Goal: Communication & Community: Ask a question

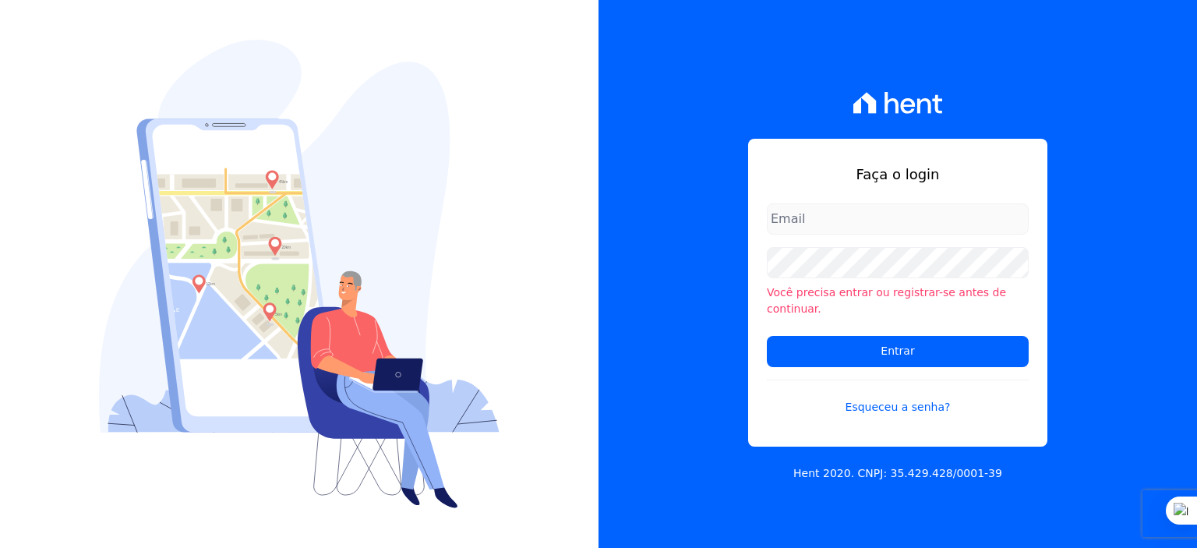
type input "[PERSON_NAME][EMAIL_ADDRESS][PERSON_NAME][DOMAIN_NAME]"
click at [806, 226] on input "[PERSON_NAME][EMAIL_ADDRESS][PERSON_NAME][DOMAIN_NAME]" at bounding box center [898, 218] width 262 height 31
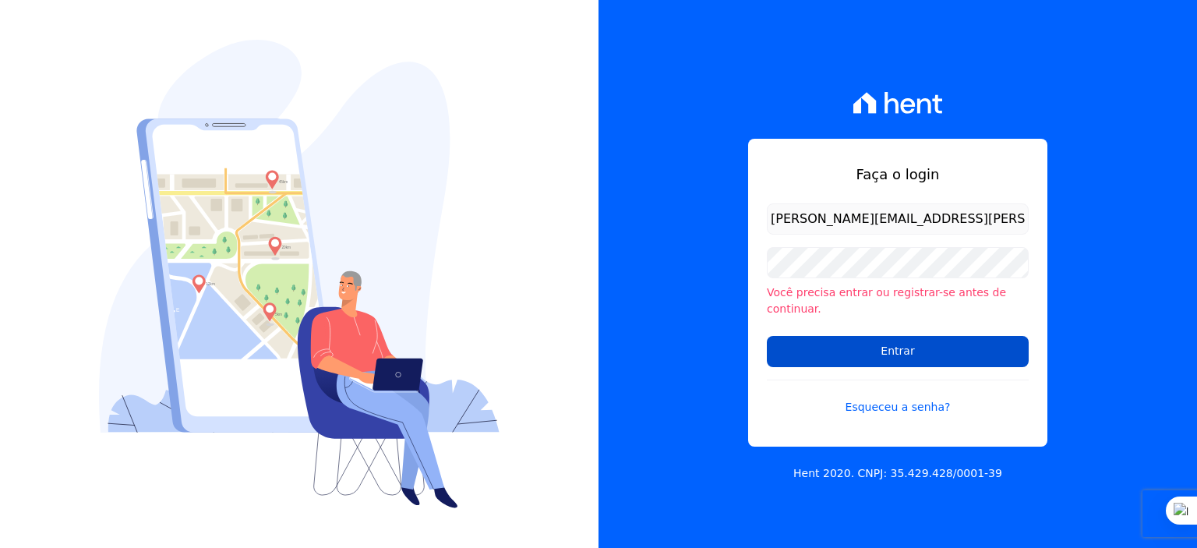
click at [823, 345] on input "Entrar" at bounding box center [898, 351] width 262 height 31
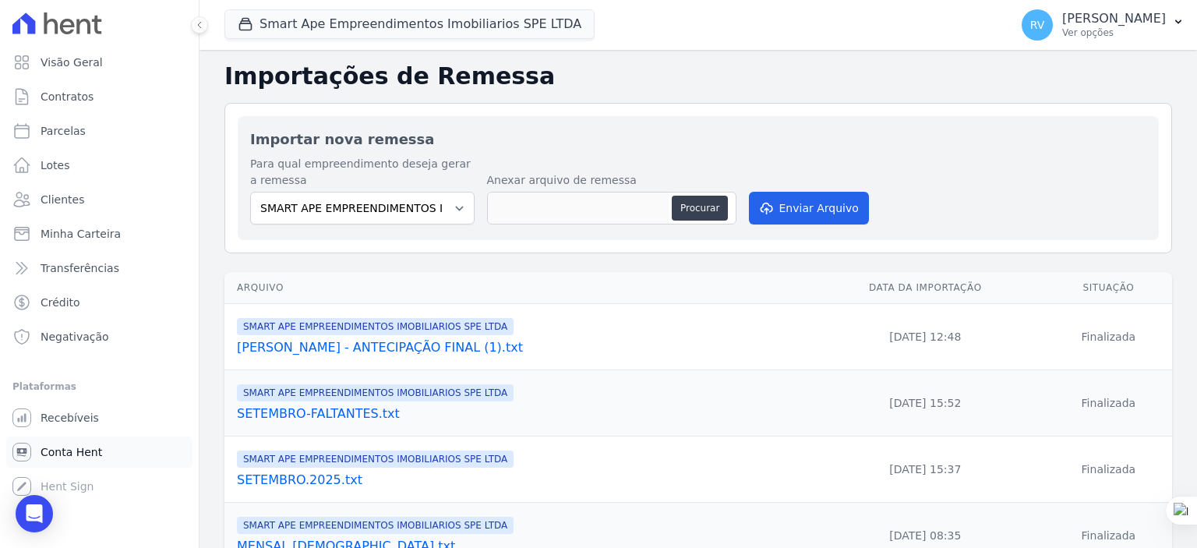
click at [79, 439] on link "Conta Hent" at bounding box center [99, 452] width 186 height 31
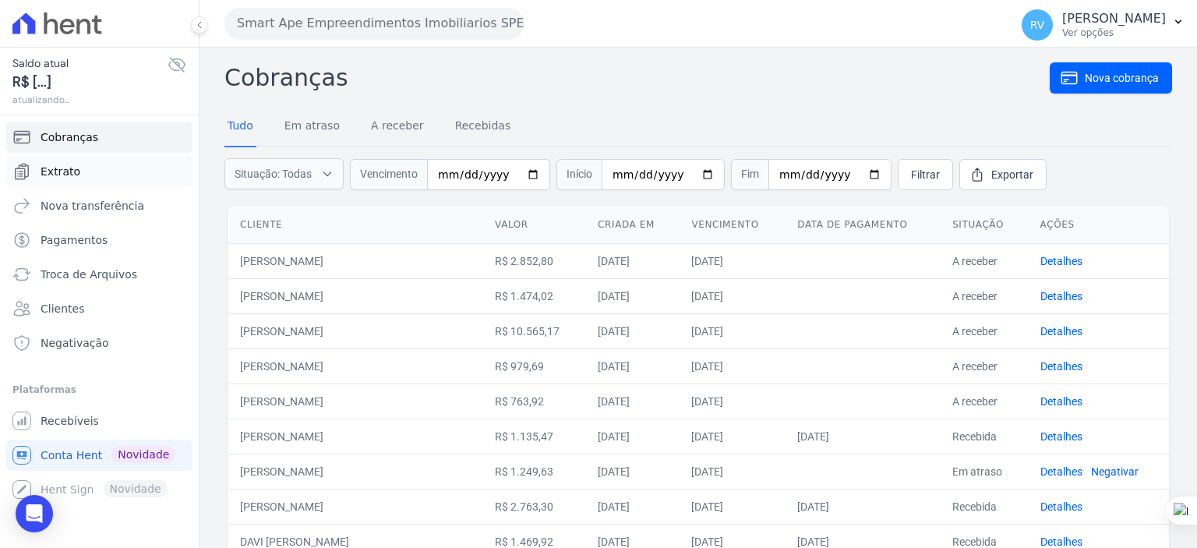
click at [69, 182] on link "Extrato" at bounding box center [99, 171] width 186 height 31
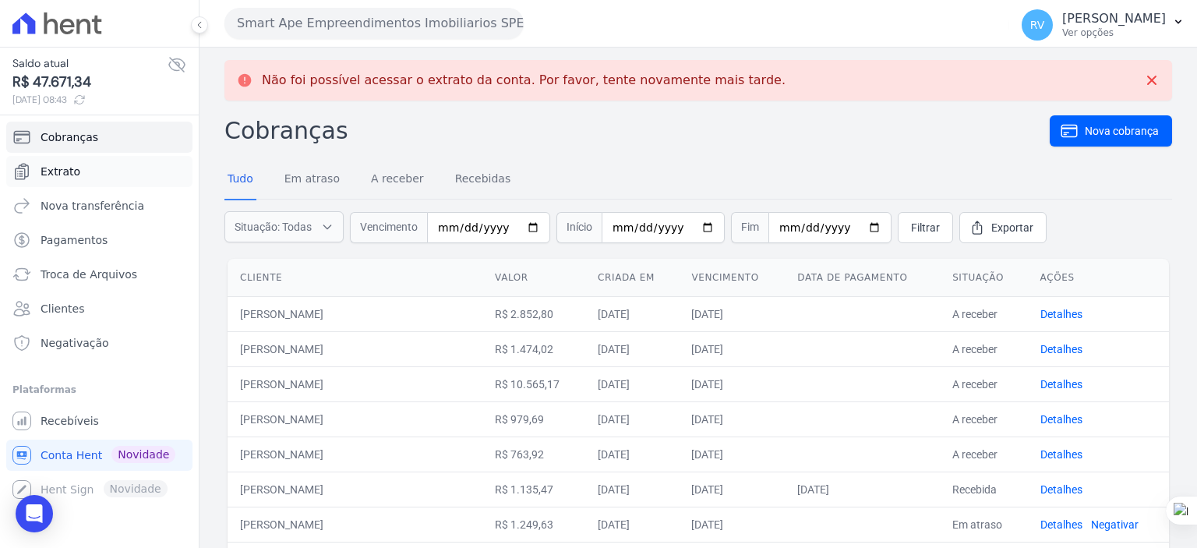
click at [109, 171] on link "Extrato" at bounding box center [99, 171] width 186 height 31
click at [43, 518] on icon "Open Intercom Messenger" at bounding box center [34, 514] width 20 height 20
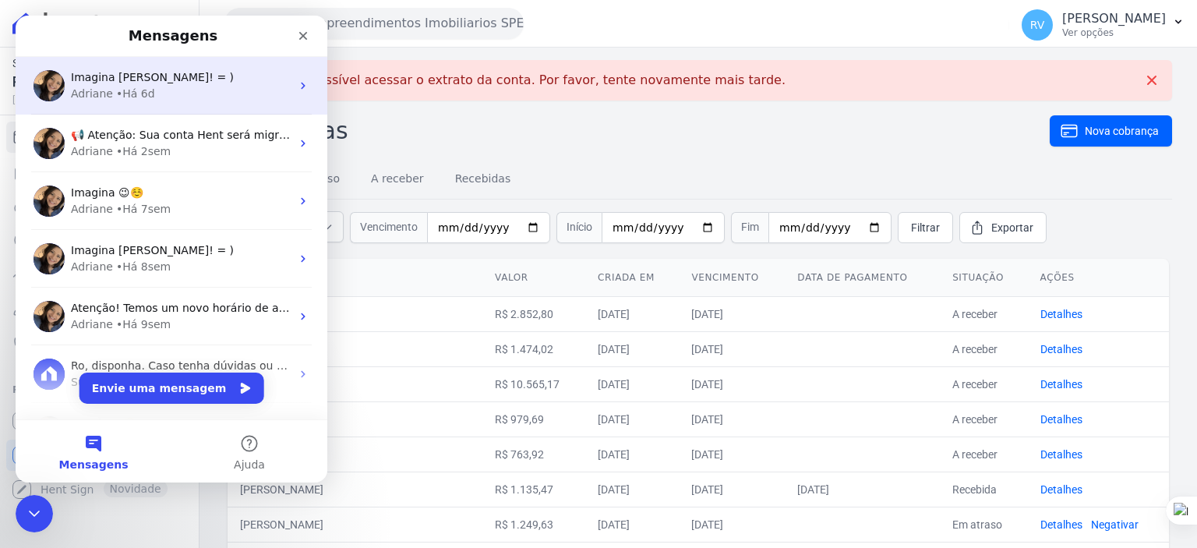
click at [157, 96] on div "Adriane • Há 6d" at bounding box center [181, 94] width 220 height 16
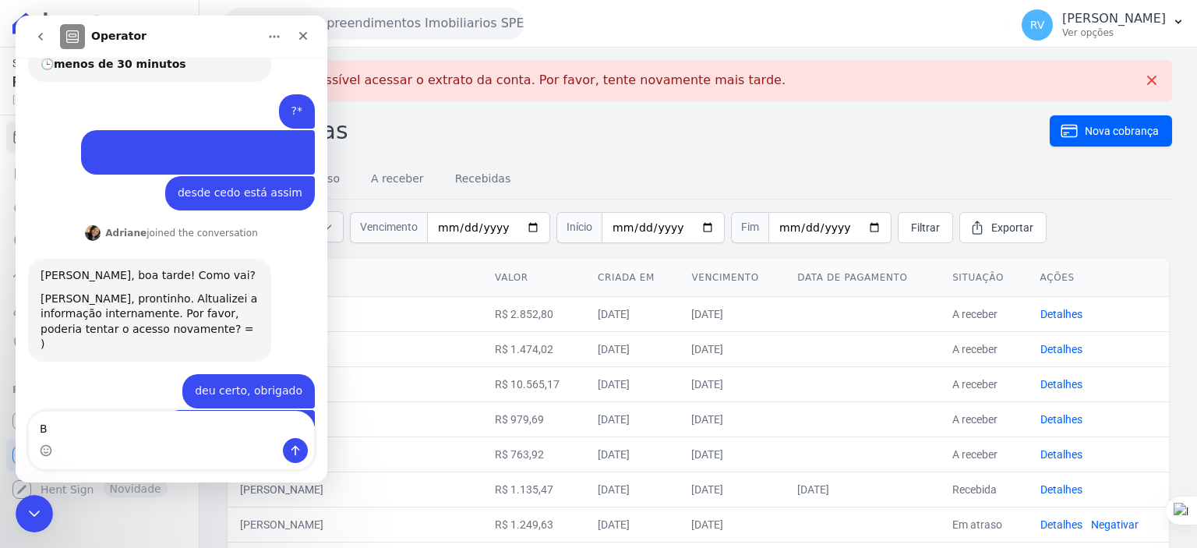
scroll to position [381, 0]
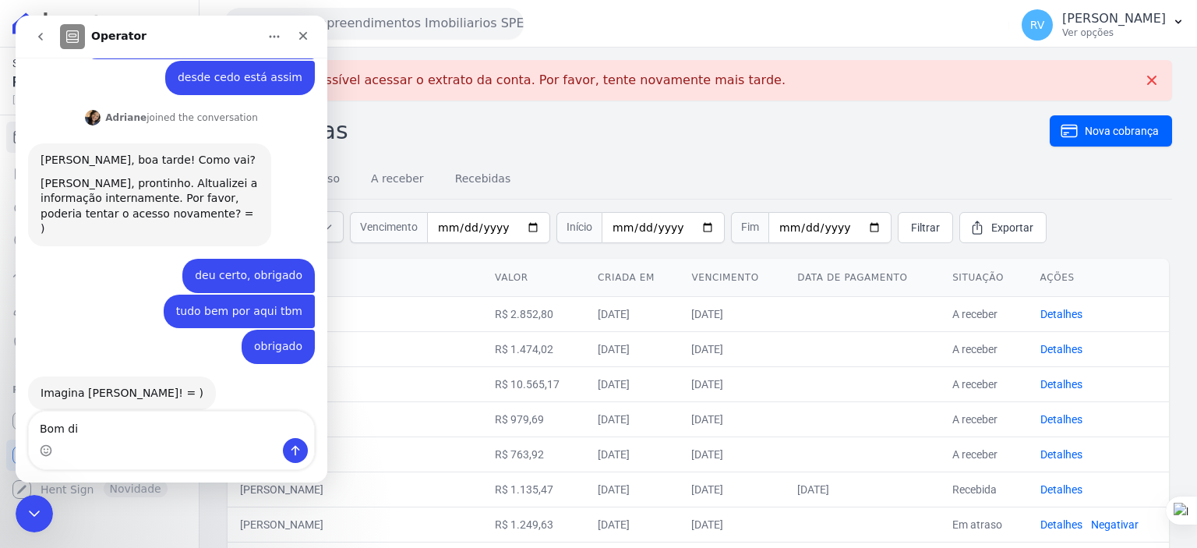
type textarea "Bom dia"
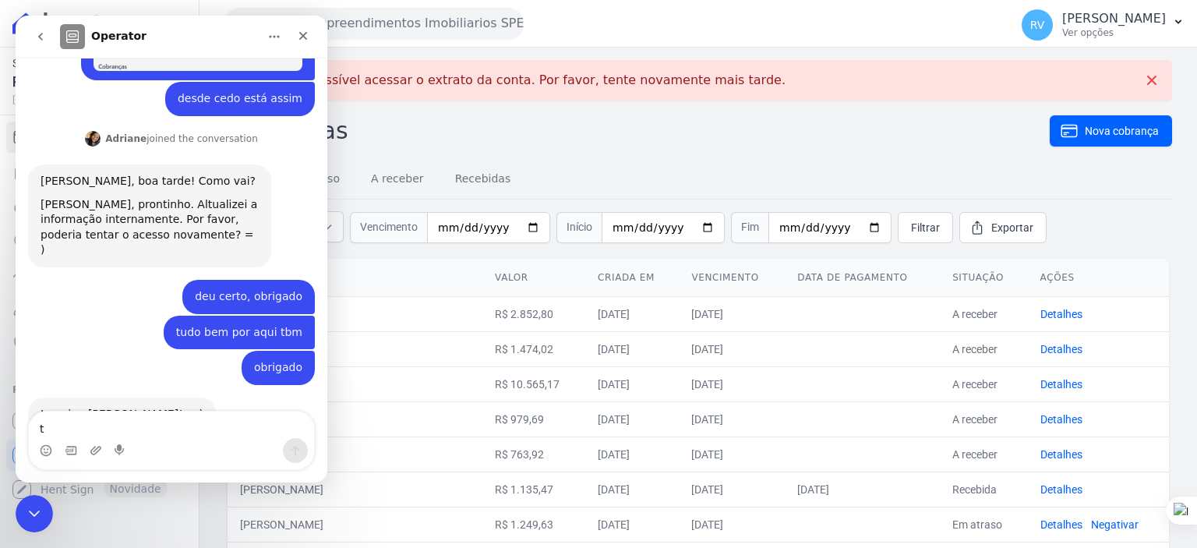
scroll to position [470, 0]
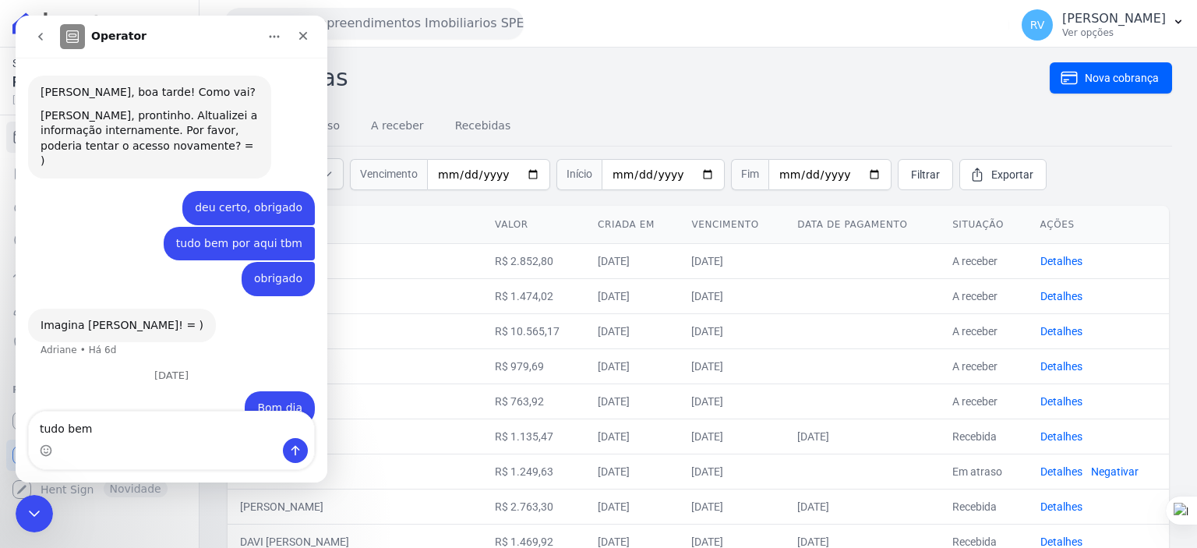
type textarea "tudo bem ?"
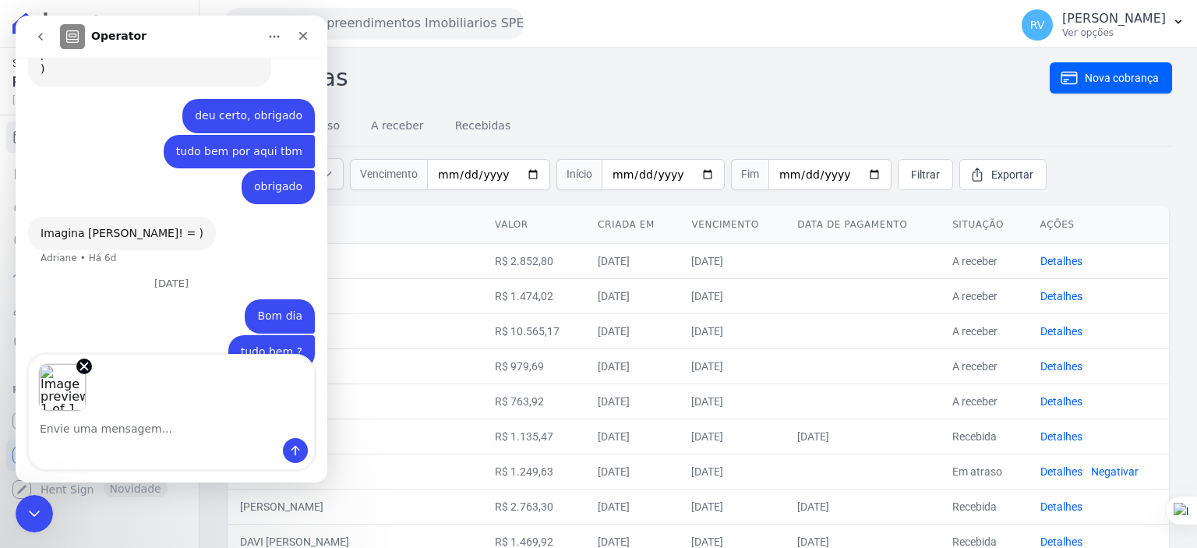
scroll to position [547, 0]
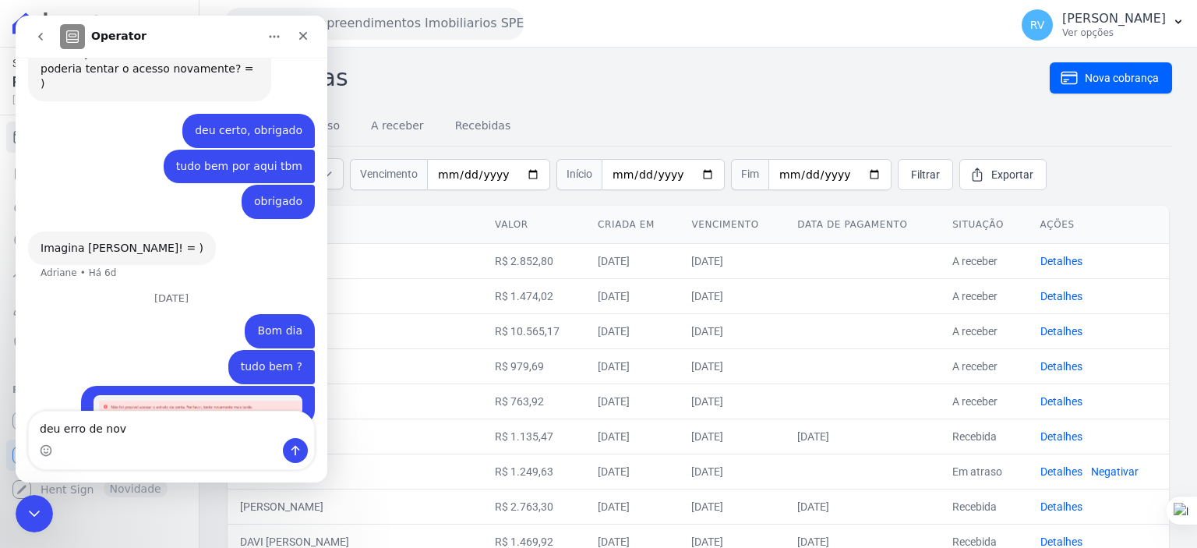
type textarea "deu erro de novo"
